Goal: Information Seeking & Learning: Learn about a topic

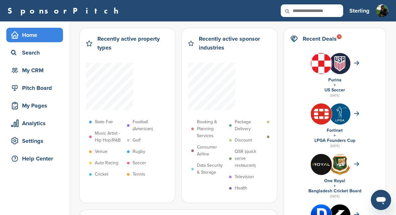
click at [297, 13] on icon at bounding box center [290, 10] width 21 height 13
click at [304, 11] on input "text" at bounding box center [311, 10] width 62 height 13
type input "*******"
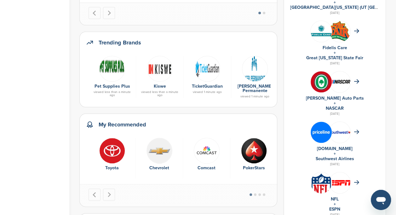
scroll to position [289, 0]
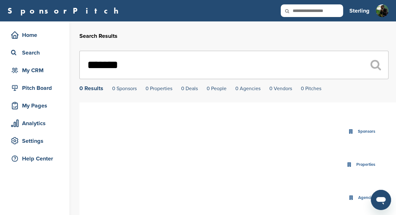
click at [194, 26] on div "Search Results" at bounding box center [237, 35] width 316 height 29
click at [28, 35] on div "Home" at bounding box center [36, 34] width 54 height 11
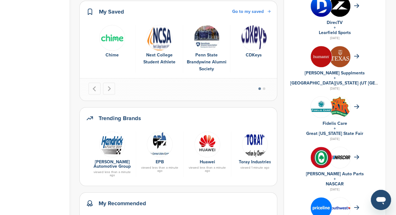
scroll to position [209, 0]
